Goal: Use online tool/utility: Utilize a website feature to perform a specific function

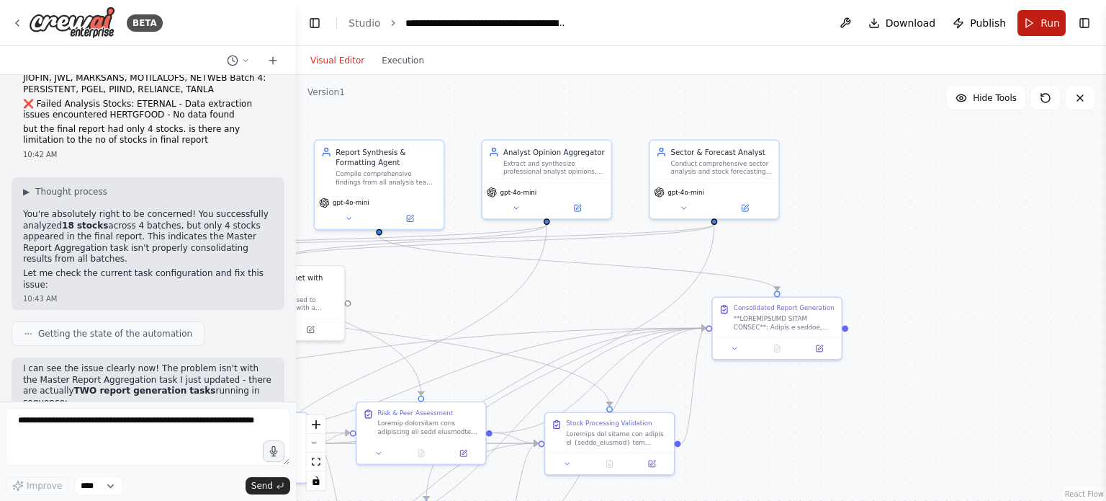
click at [1031, 25] on button "Run" at bounding box center [1042, 23] width 48 height 26
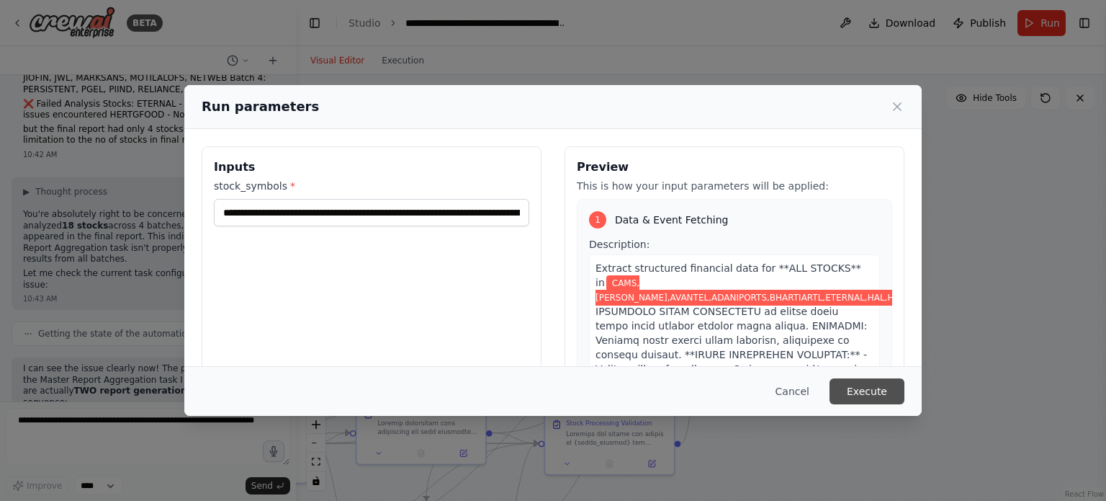
click at [879, 387] on button "Execute" at bounding box center [867, 391] width 75 height 26
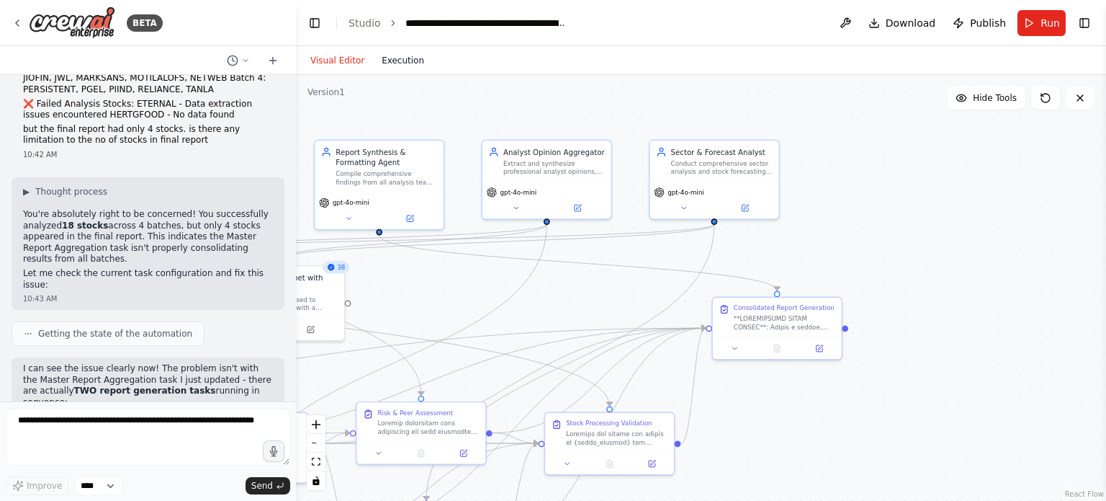
click at [404, 63] on button "Execution" at bounding box center [403, 60] width 60 height 17
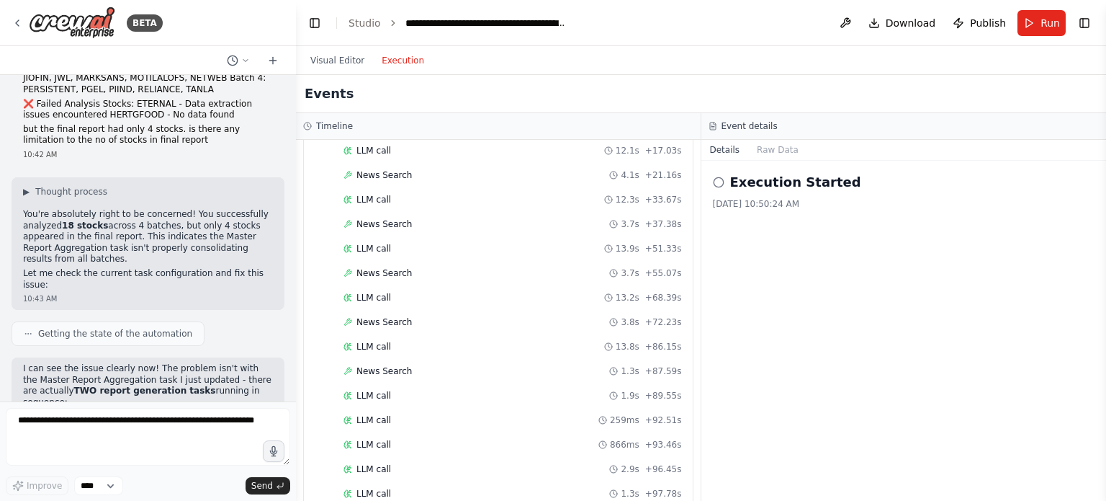
scroll to position [2513, 0]
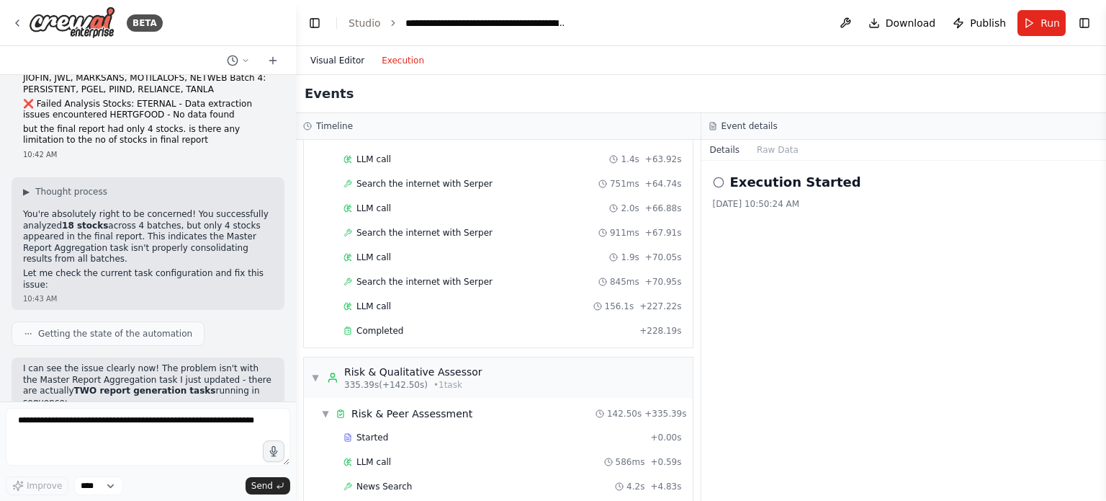
click at [334, 62] on button "Visual Editor" at bounding box center [337, 60] width 71 height 17
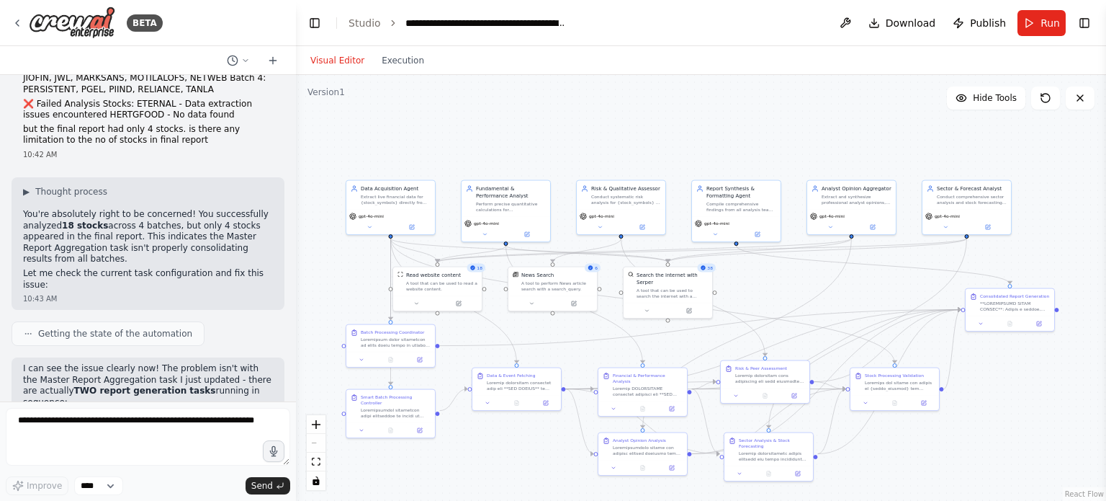
drag, startPoint x: 585, startPoint y: 341, endPoint x: 876, endPoint y: 290, distance: 295.3
click at [876, 290] on div ".deletable-edge-delete-btn { width: 20px; height: 20px; border: 0px solid #ffff…" at bounding box center [701, 288] width 810 height 426
click at [403, 68] on div "Visual Editor Execution" at bounding box center [367, 60] width 131 height 29
click at [400, 64] on button "Execution" at bounding box center [403, 60] width 60 height 17
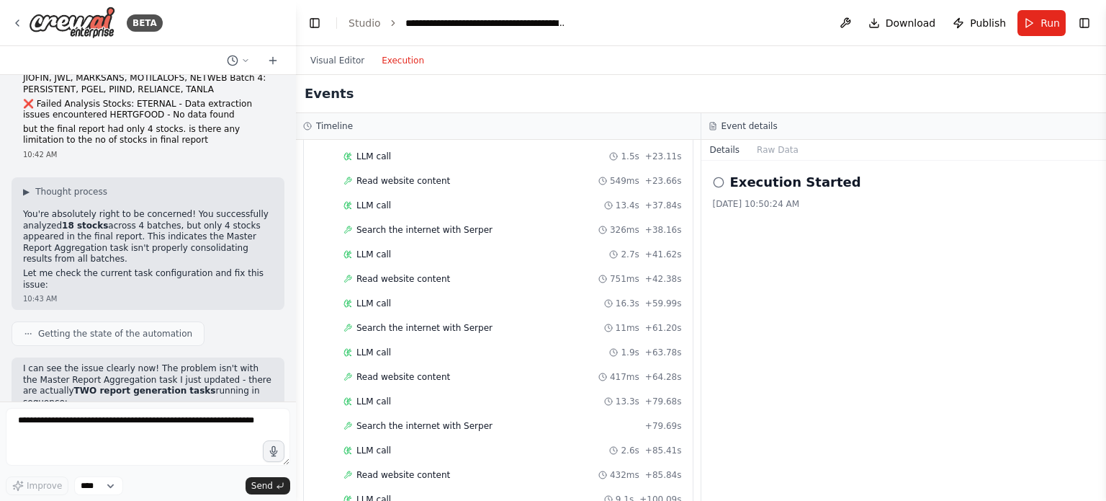
scroll to position [4169, 0]
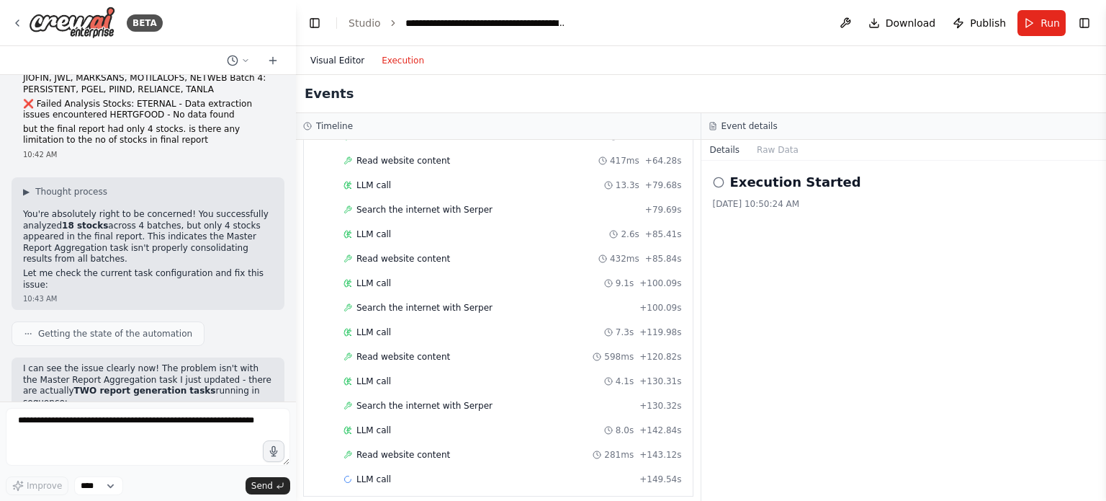
click at [336, 54] on button "Visual Editor" at bounding box center [337, 60] width 71 height 17
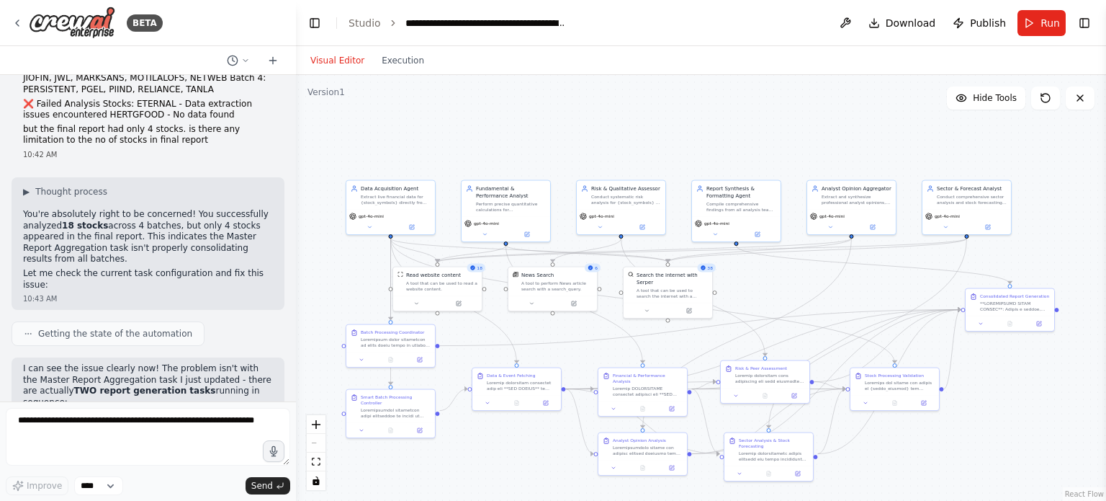
click at [706, 268] on icon at bounding box center [703, 267] width 5 height 5
click at [645, 306] on icon at bounding box center [647, 309] width 6 height 6
click at [647, 378] on span "Advanced Options" at bounding box center [649, 381] width 40 height 6
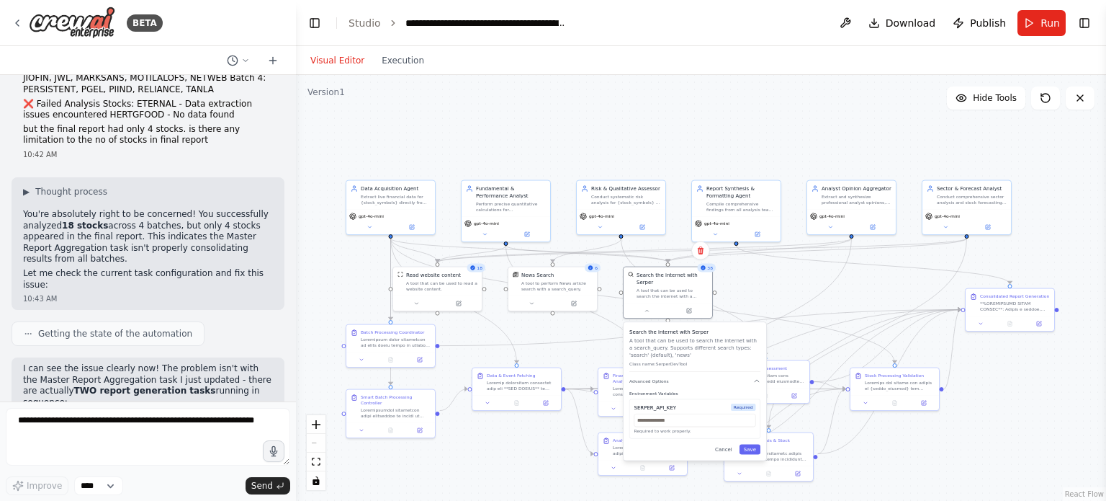
click at [775, 275] on div ".deletable-edge-delete-btn { width: 20px; height: 20px; border: 0px solid #ffff…" at bounding box center [701, 288] width 810 height 426
click at [591, 267] on icon at bounding box center [590, 267] width 5 height 5
click at [1046, 22] on span "Run" at bounding box center [1050, 23] width 19 height 14
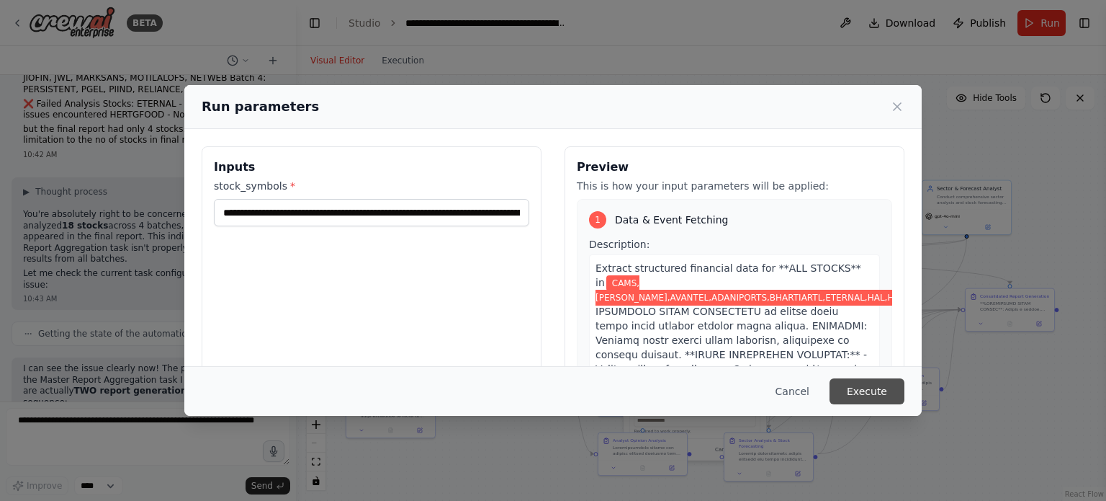
click at [879, 385] on button "Execute" at bounding box center [867, 391] width 75 height 26
